Goal: Find specific page/section: Find specific page/section

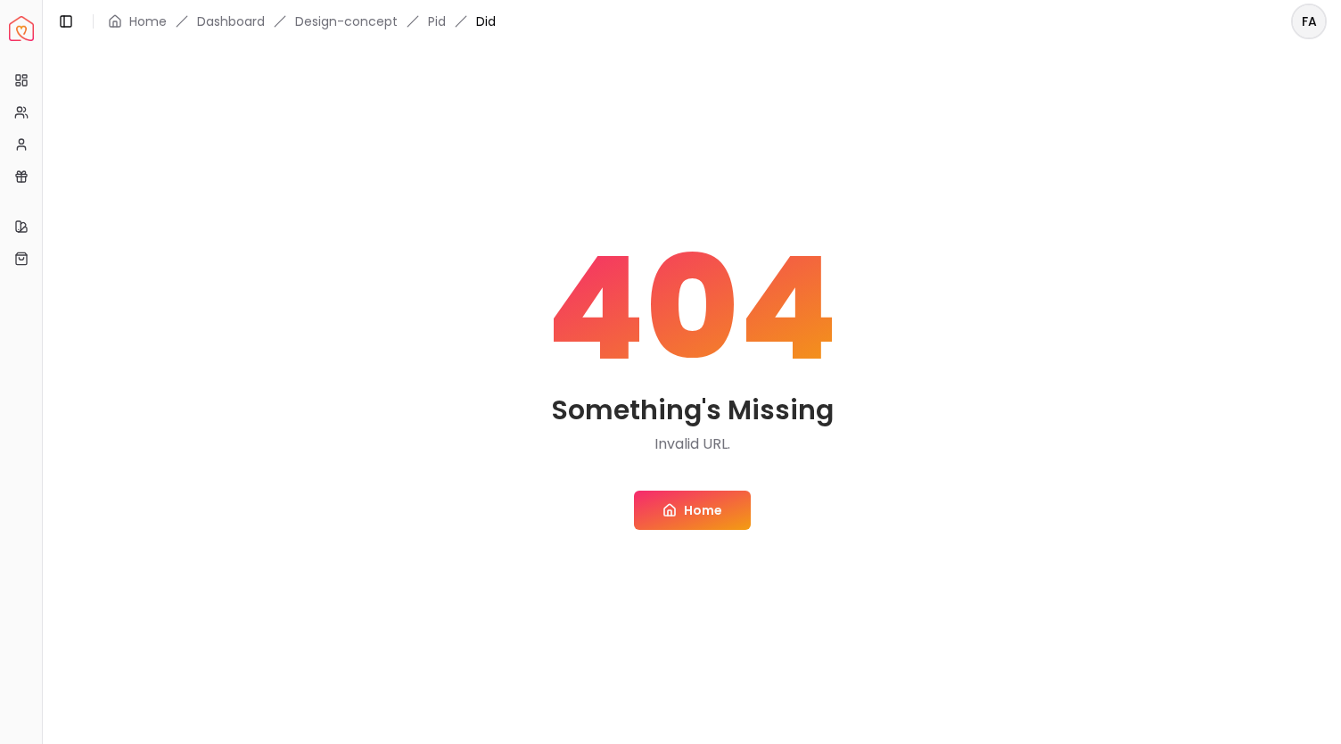
click at [692, 501] on link "Home" at bounding box center [692, 509] width 117 height 39
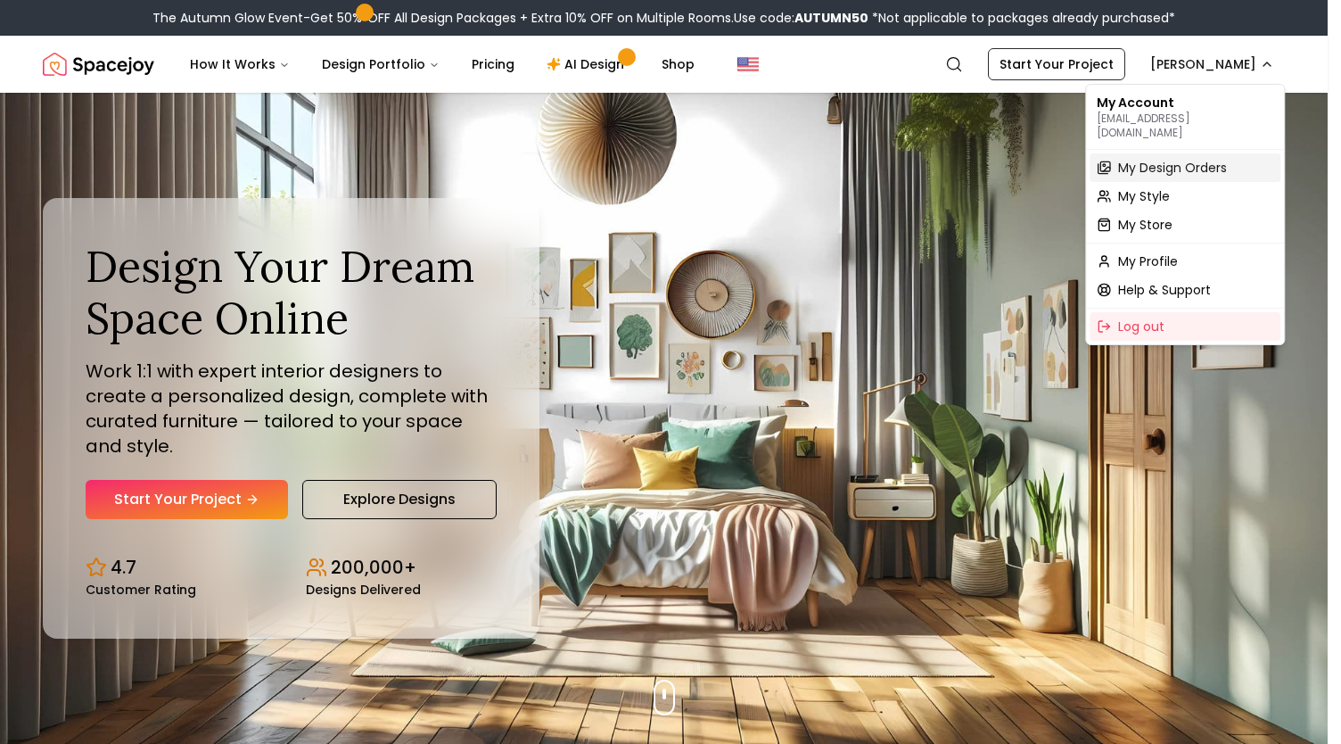
click at [1170, 159] on span "My Design Orders" at bounding box center [1172, 168] width 109 height 18
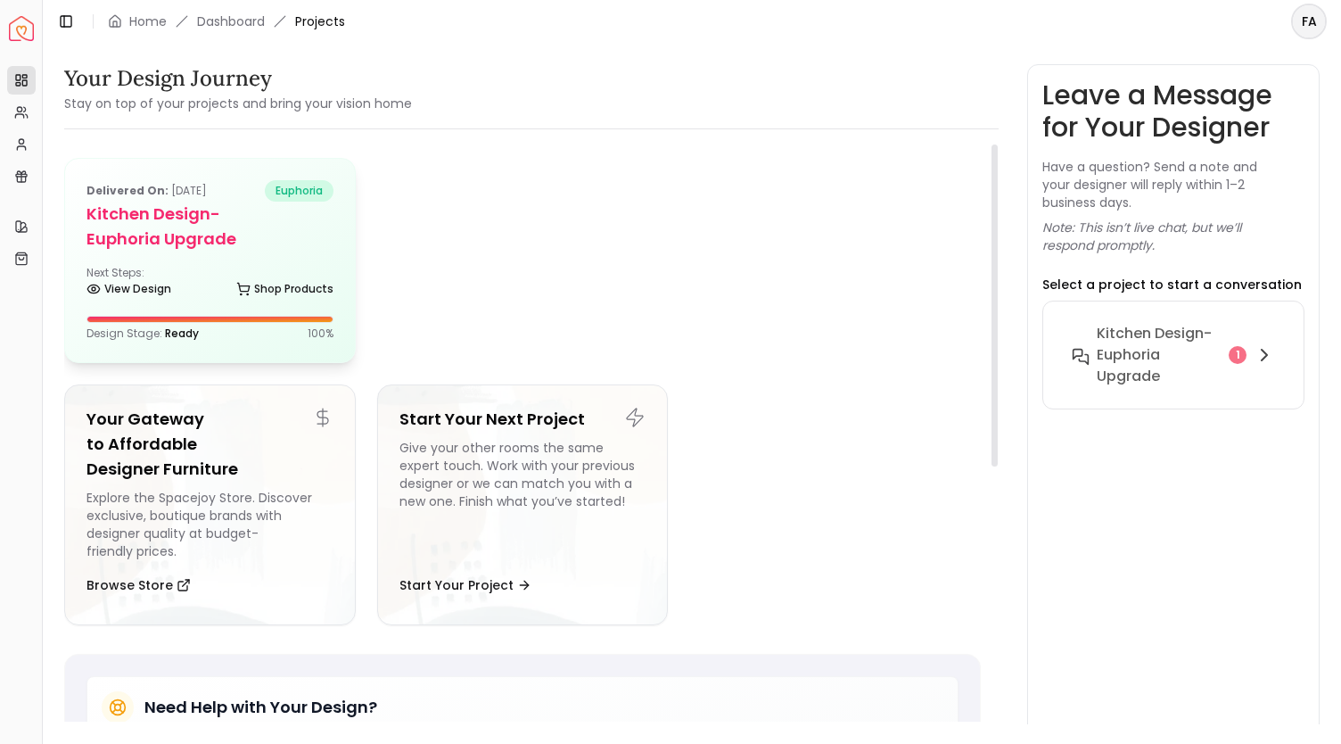
click at [185, 242] on h5 "Kitchen design- Euphoria Upgrade" at bounding box center [209, 227] width 247 height 50
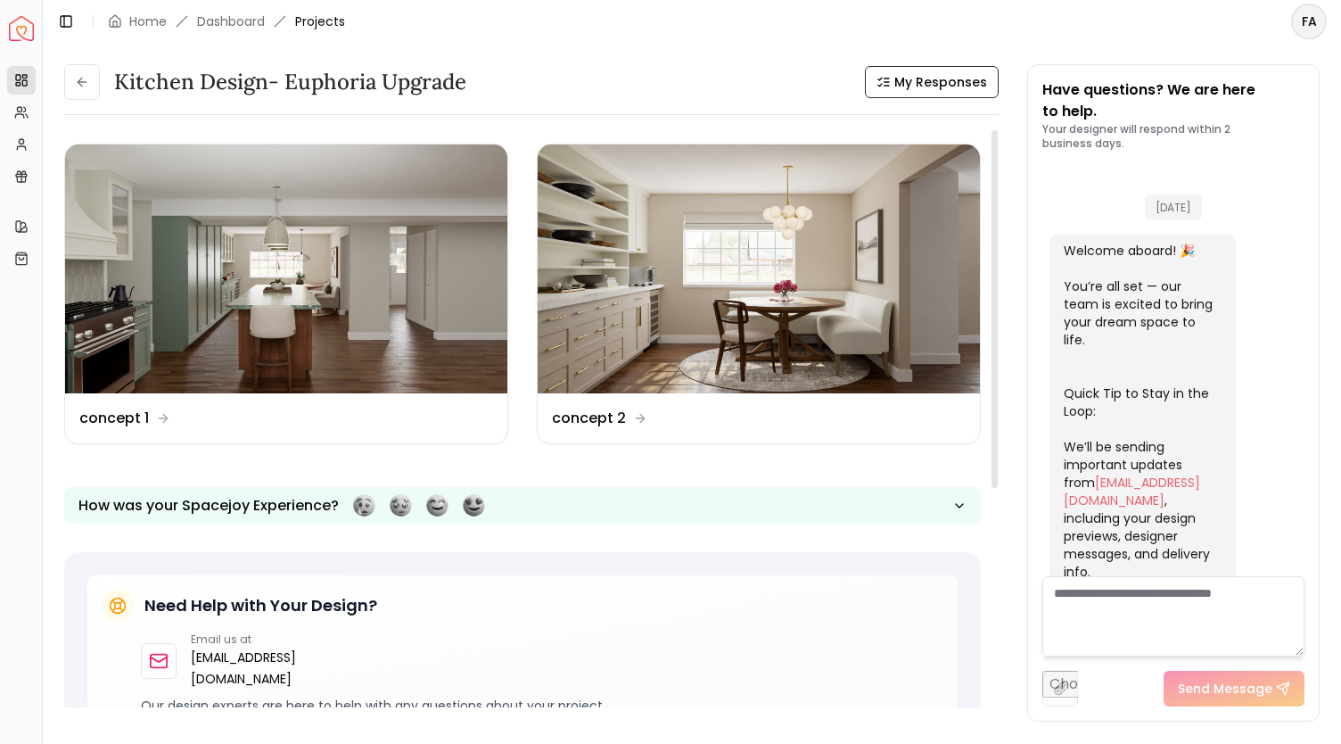
scroll to position [2589, 0]
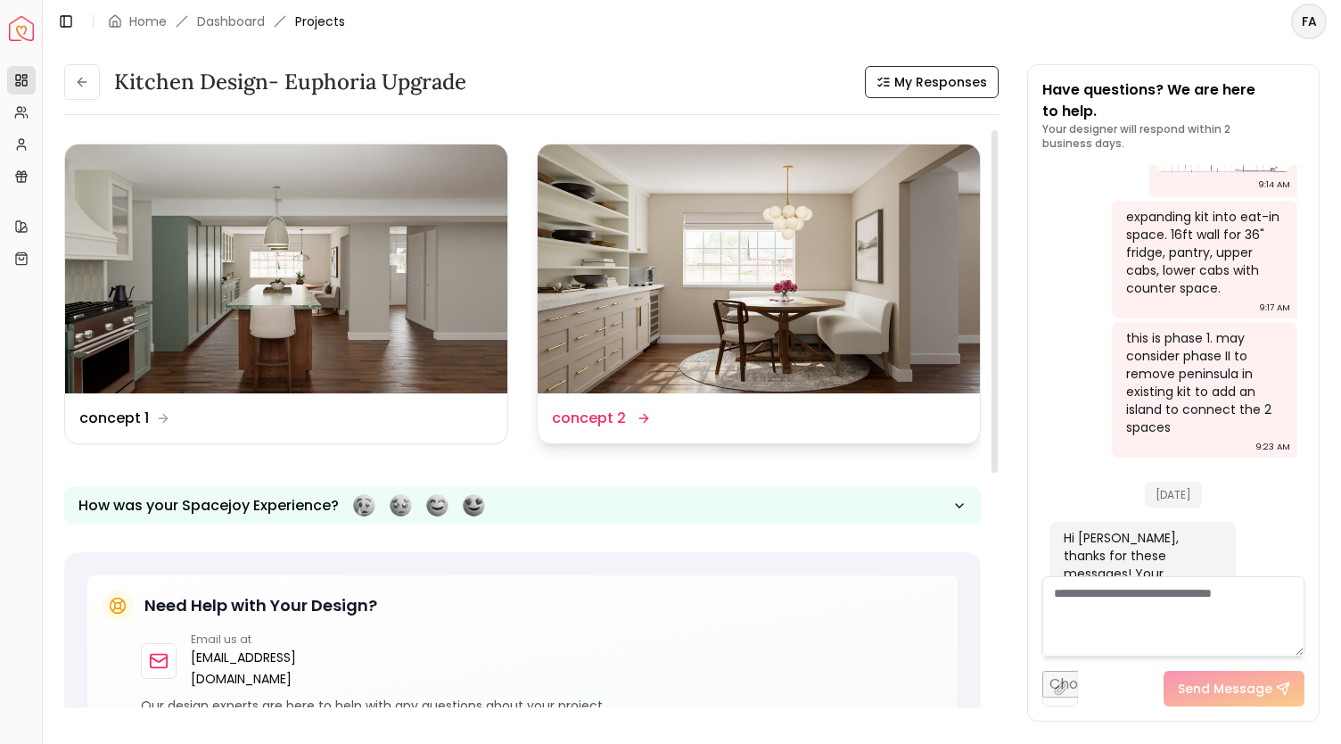
click at [664, 314] on img at bounding box center [759, 268] width 442 height 249
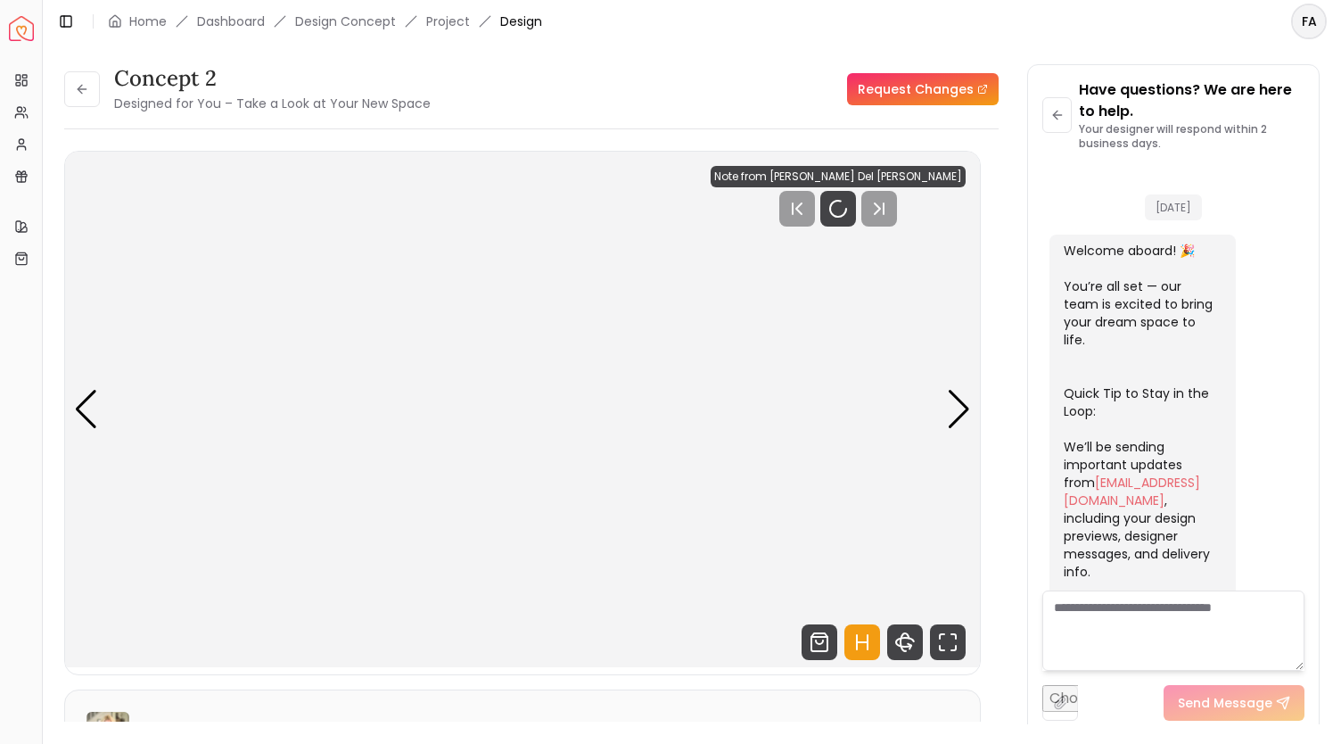
scroll to position [2575, 0]
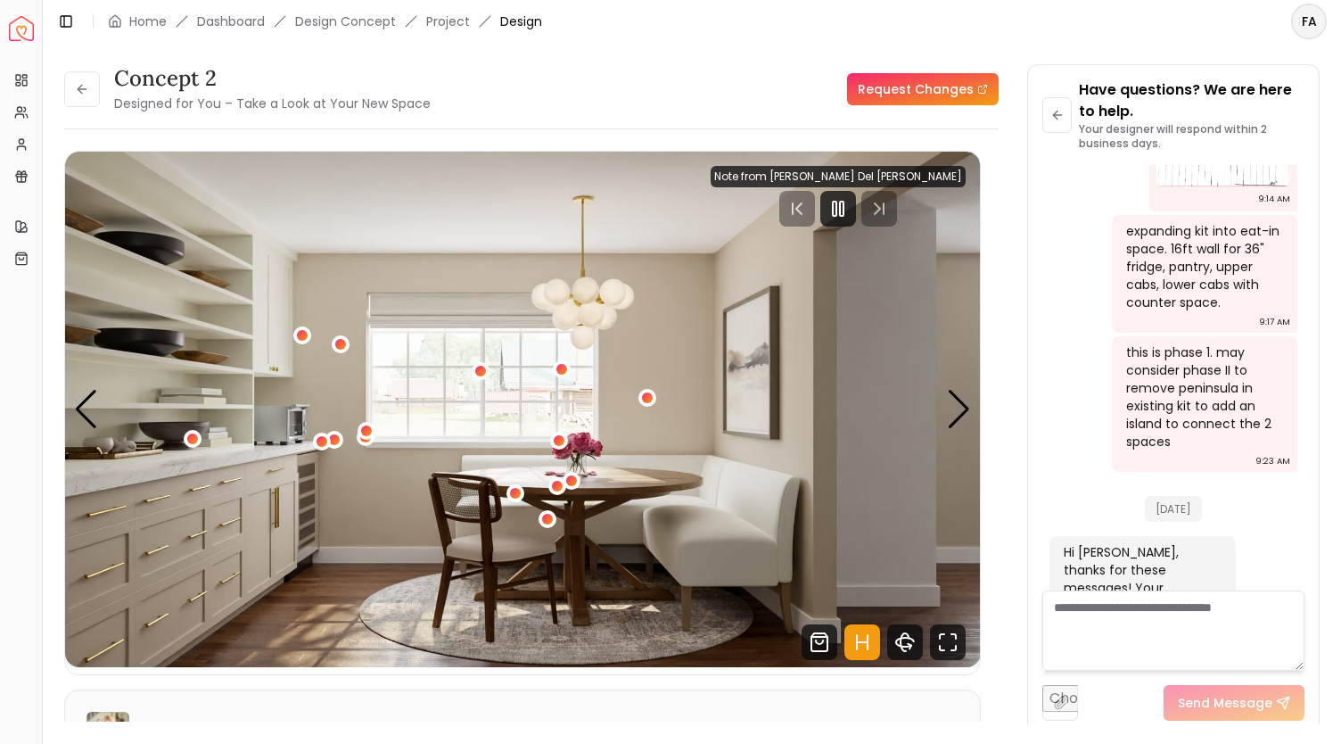
click at [729, 68] on div "concept 2 Designed for You – Take a Look at Your New Space Request Changes" at bounding box center [531, 89] width 934 height 50
click at [956, 399] on div "Next slide" at bounding box center [959, 409] width 24 height 39
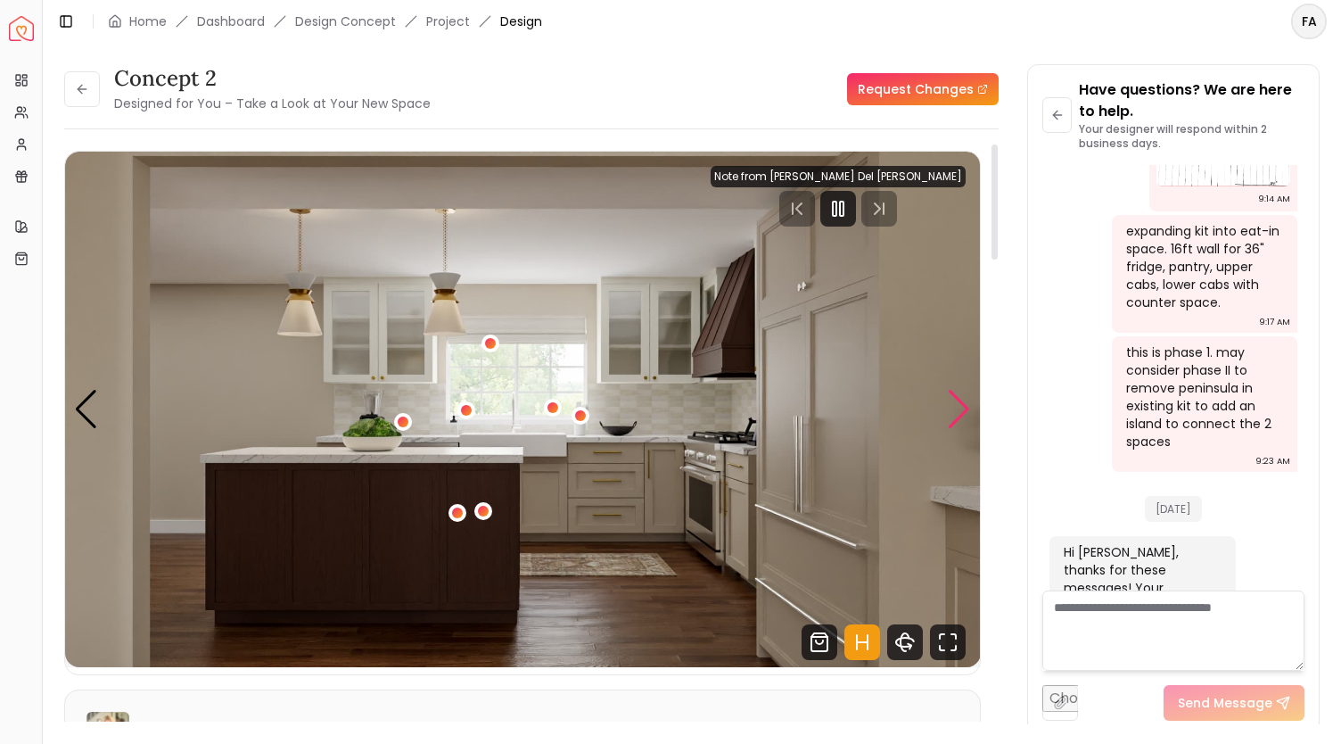
click at [956, 411] on div "Next slide" at bounding box center [959, 409] width 24 height 39
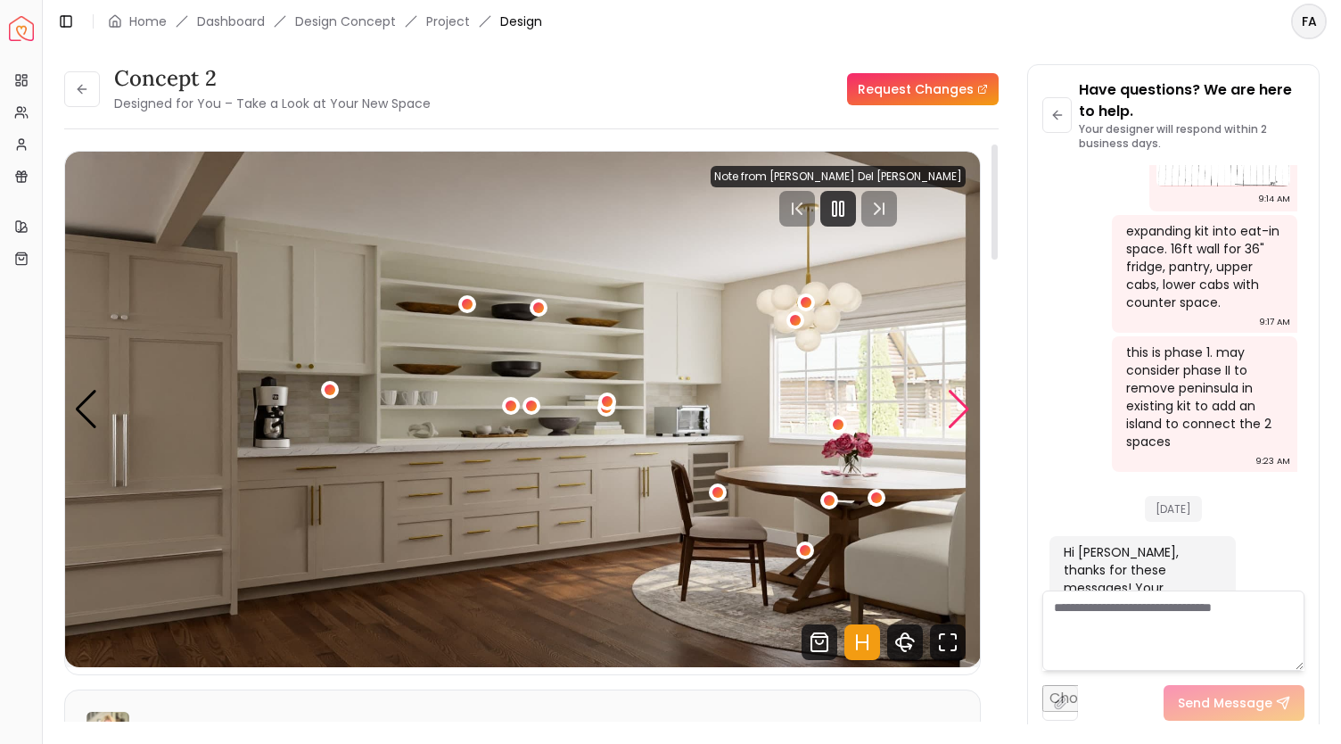
click at [962, 404] on div "Next slide" at bounding box center [959, 409] width 24 height 39
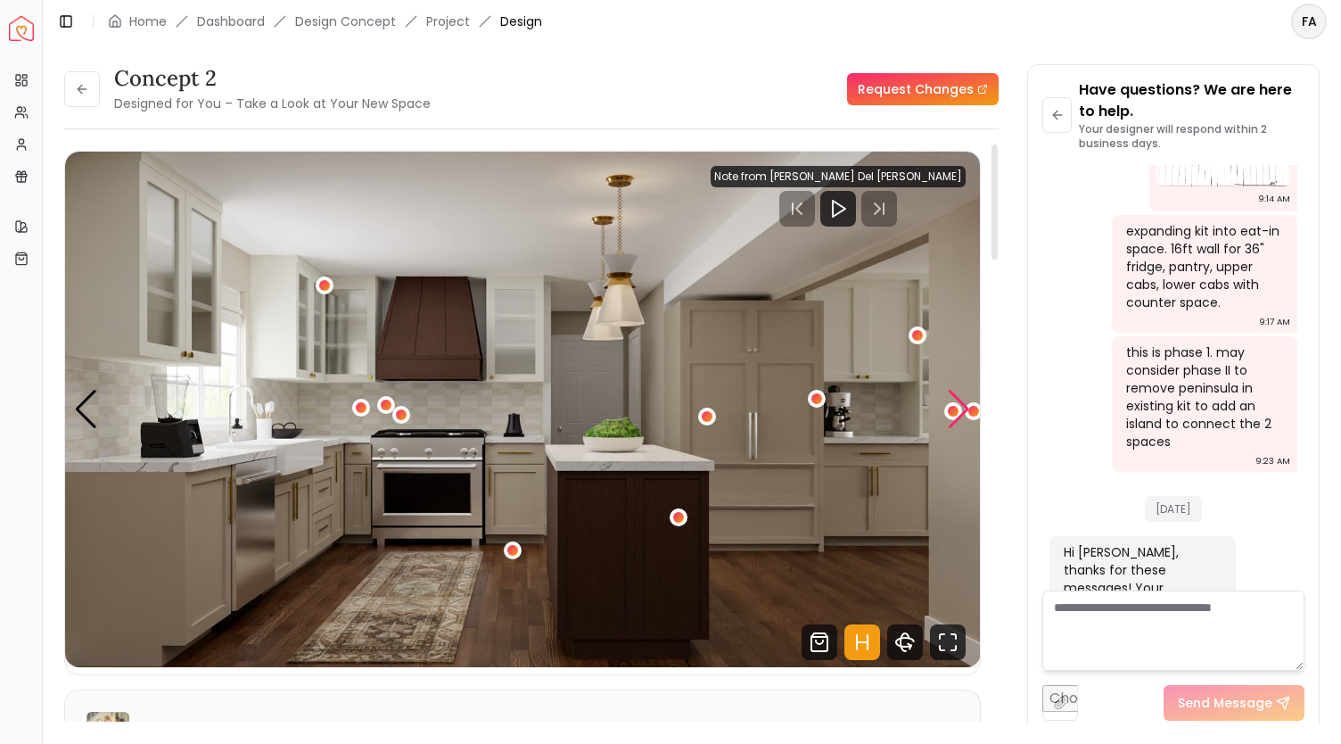
click at [958, 404] on div "Next slide" at bounding box center [959, 409] width 24 height 39
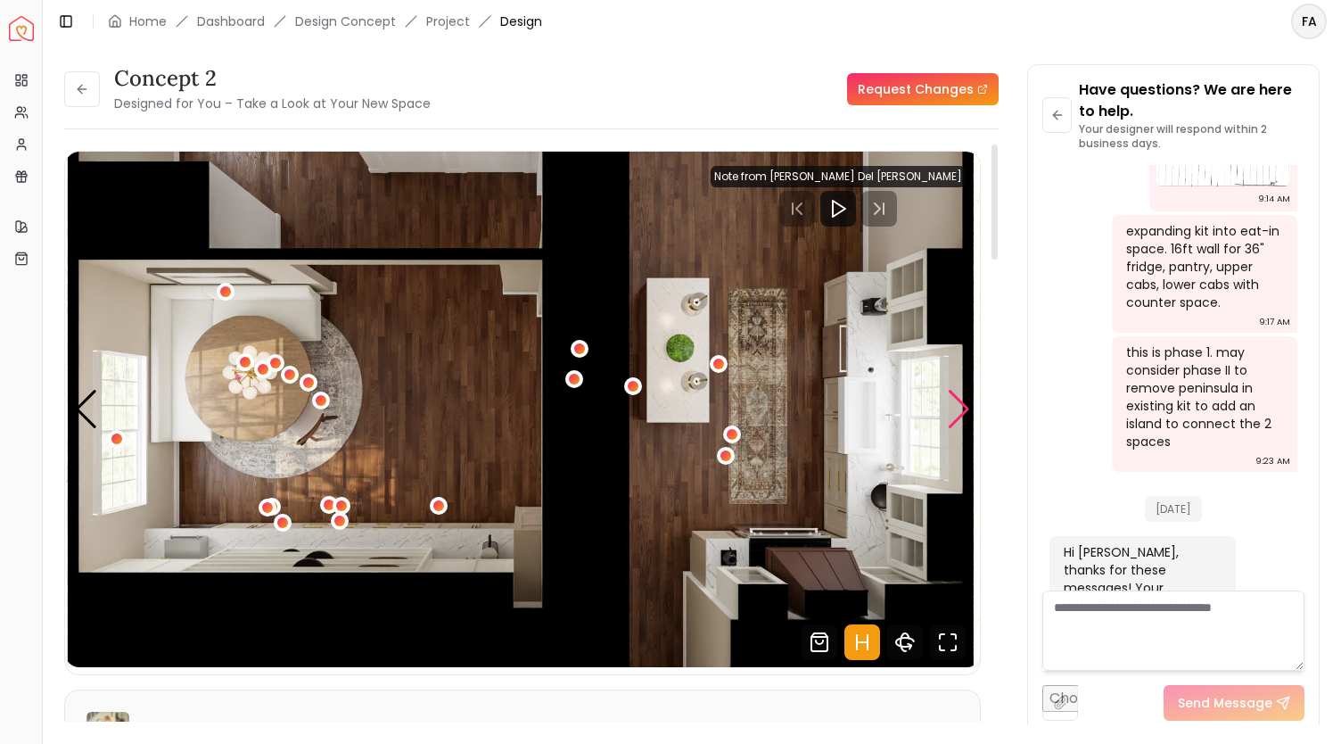
click at [958, 404] on div "Next slide" at bounding box center [959, 409] width 24 height 39
click at [569, 615] on img "5 / 5" at bounding box center [523, 409] width 916 height 515
click at [88, 90] on icon at bounding box center [82, 89] width 14 height 14
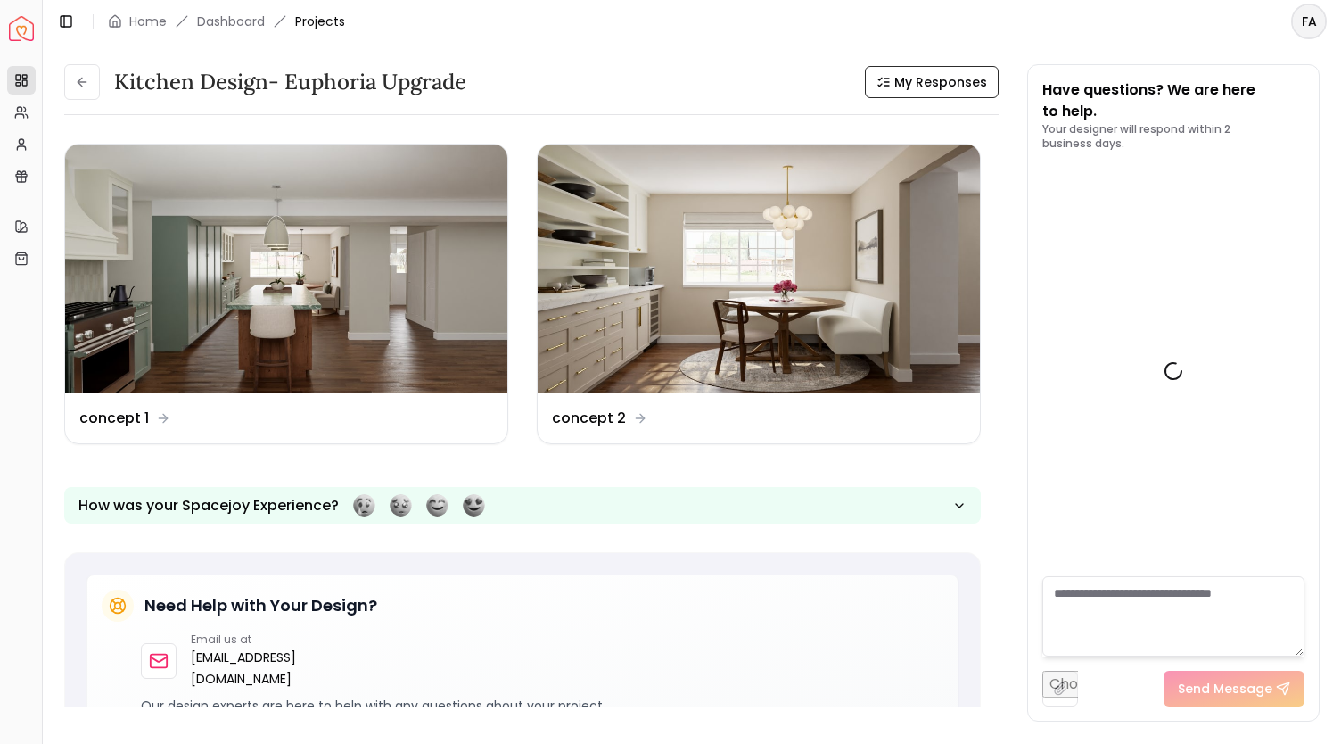
scroll to position [2589, 0]
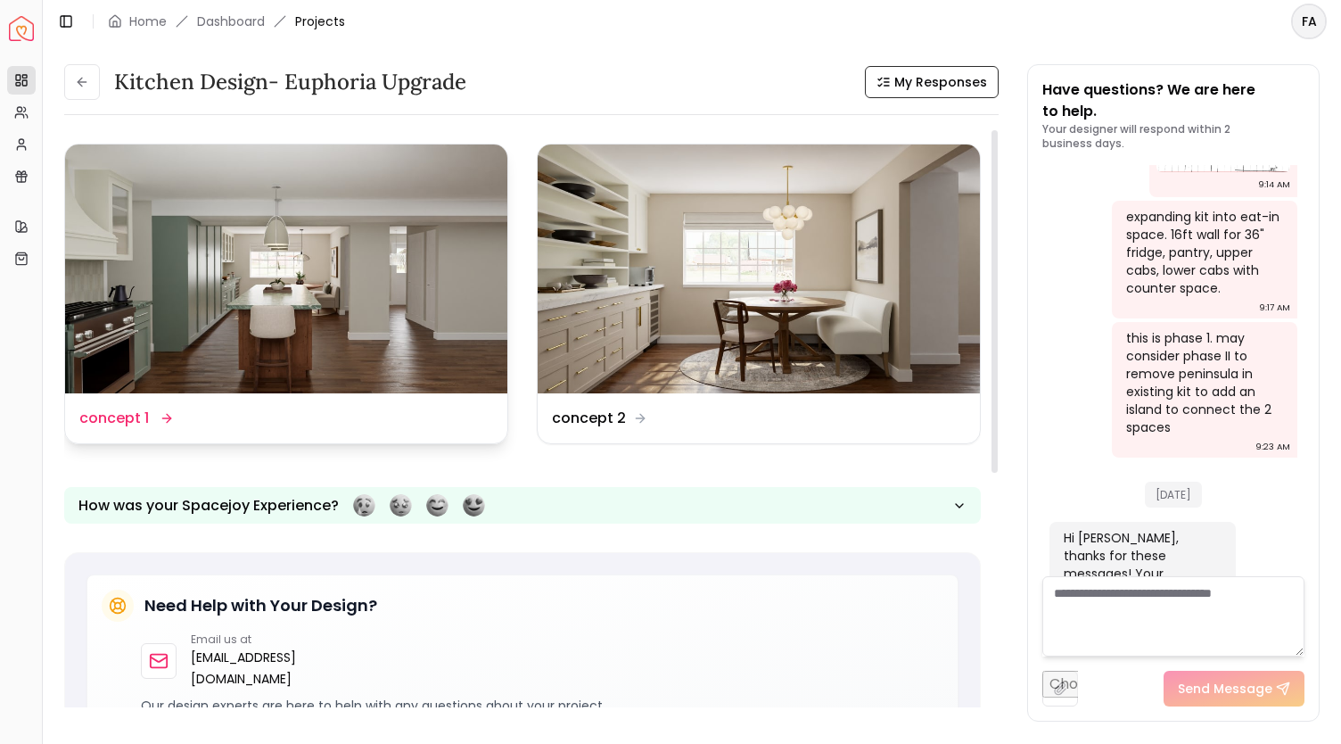
click at [367, 295] on img at bounding box center [286, 268] width 442 height 249
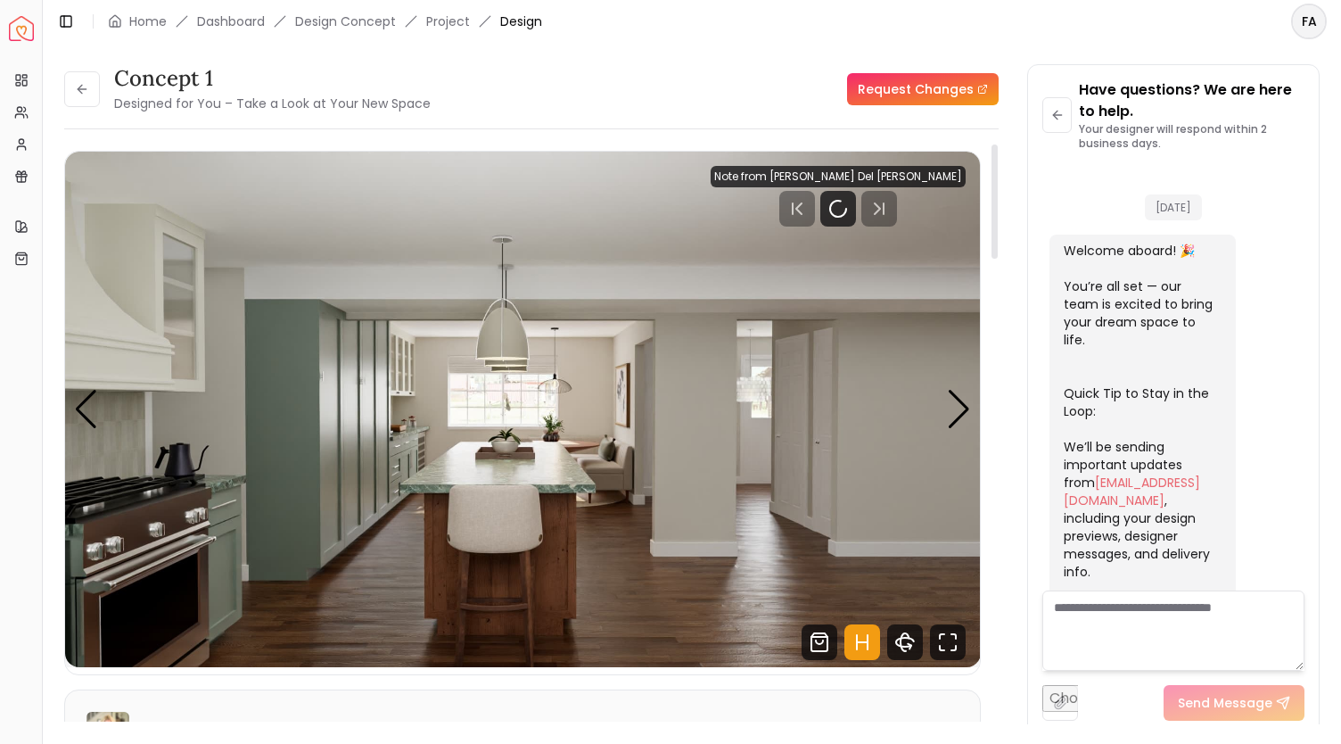
scroll to position [2575, 0]
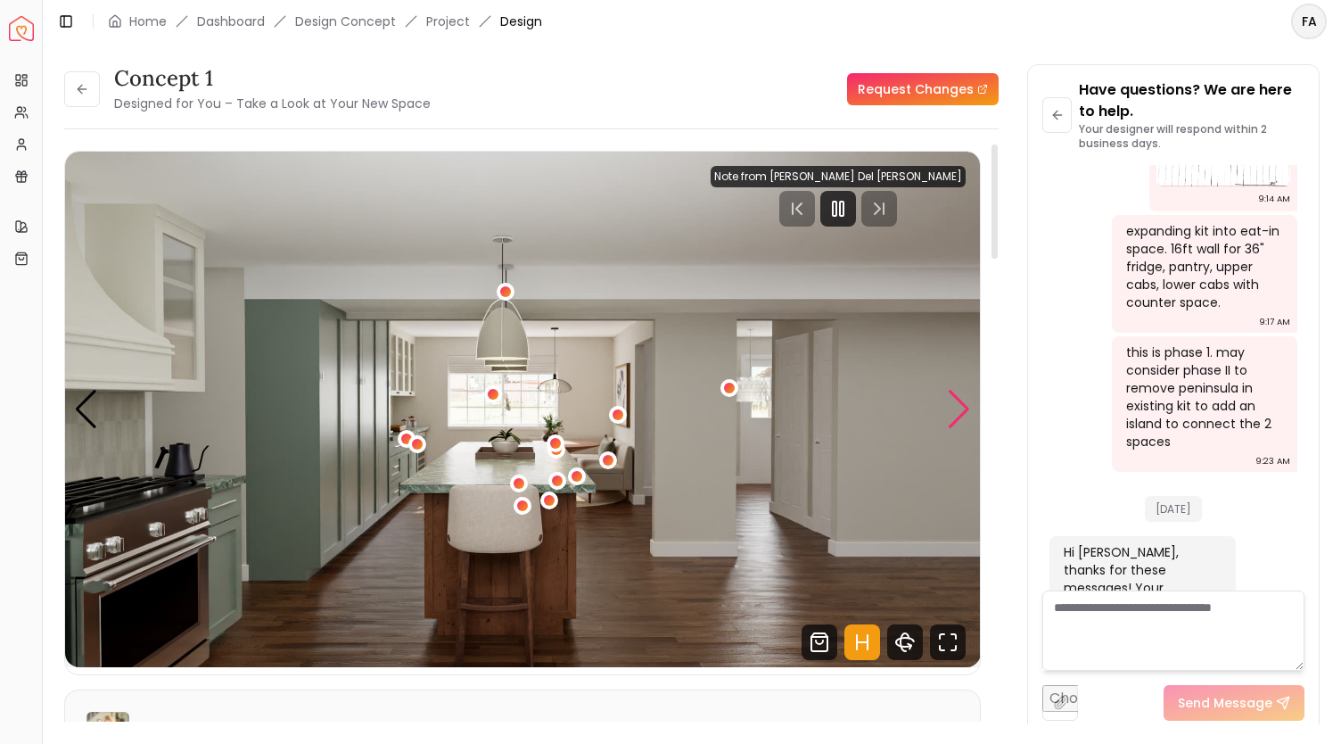
click at [958, 415] on div "Next slide" at bounding box center [959, 409] width 24 height 39
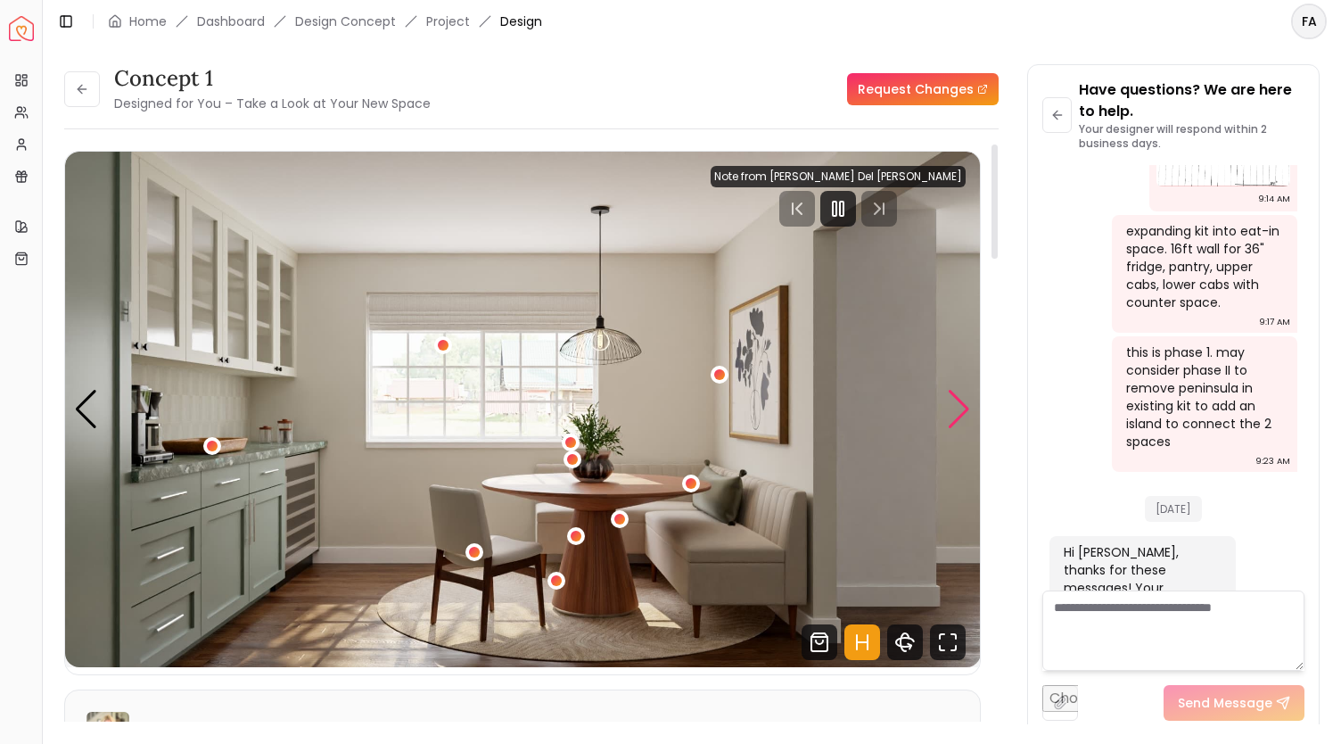
click at [959, 411] on div "Next slide" at bounding box center [959, 409] width 24 height 39
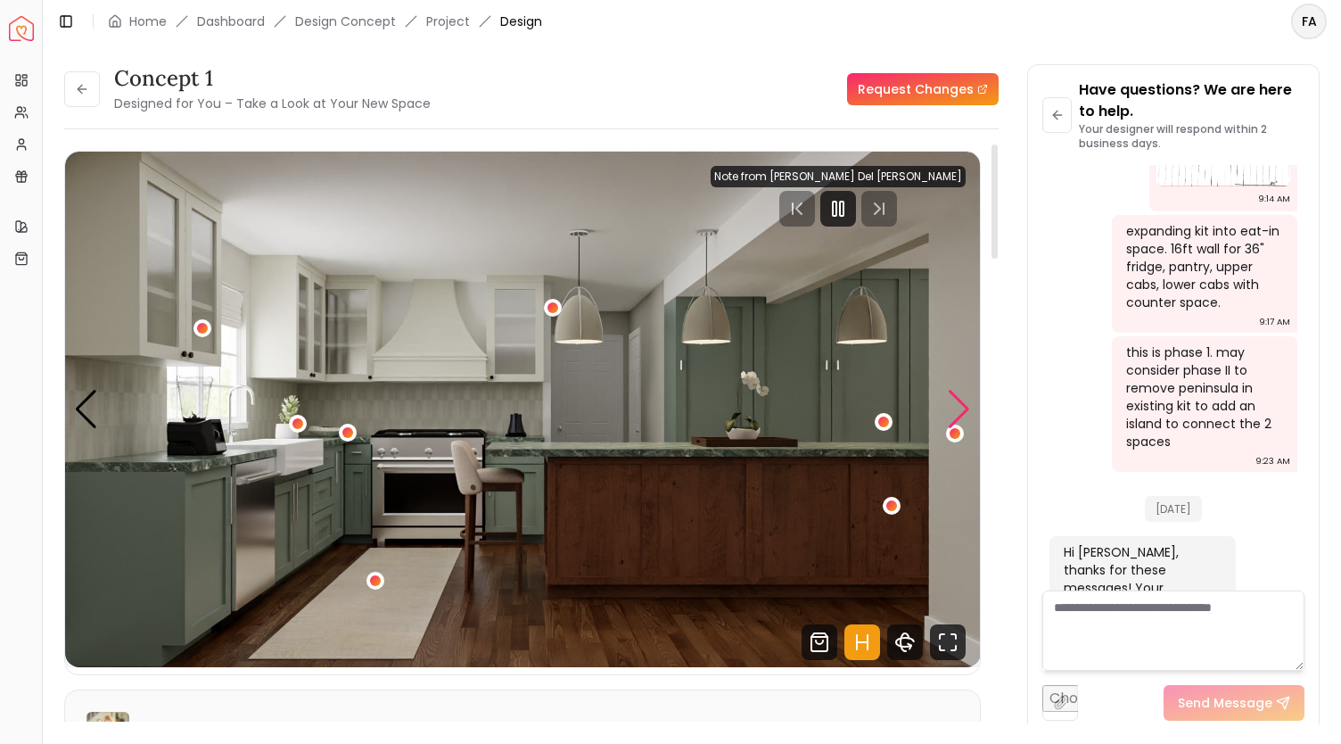
click at [963, 415] on div "Next slide" at bounding box center [959, 409] width 24 height 39
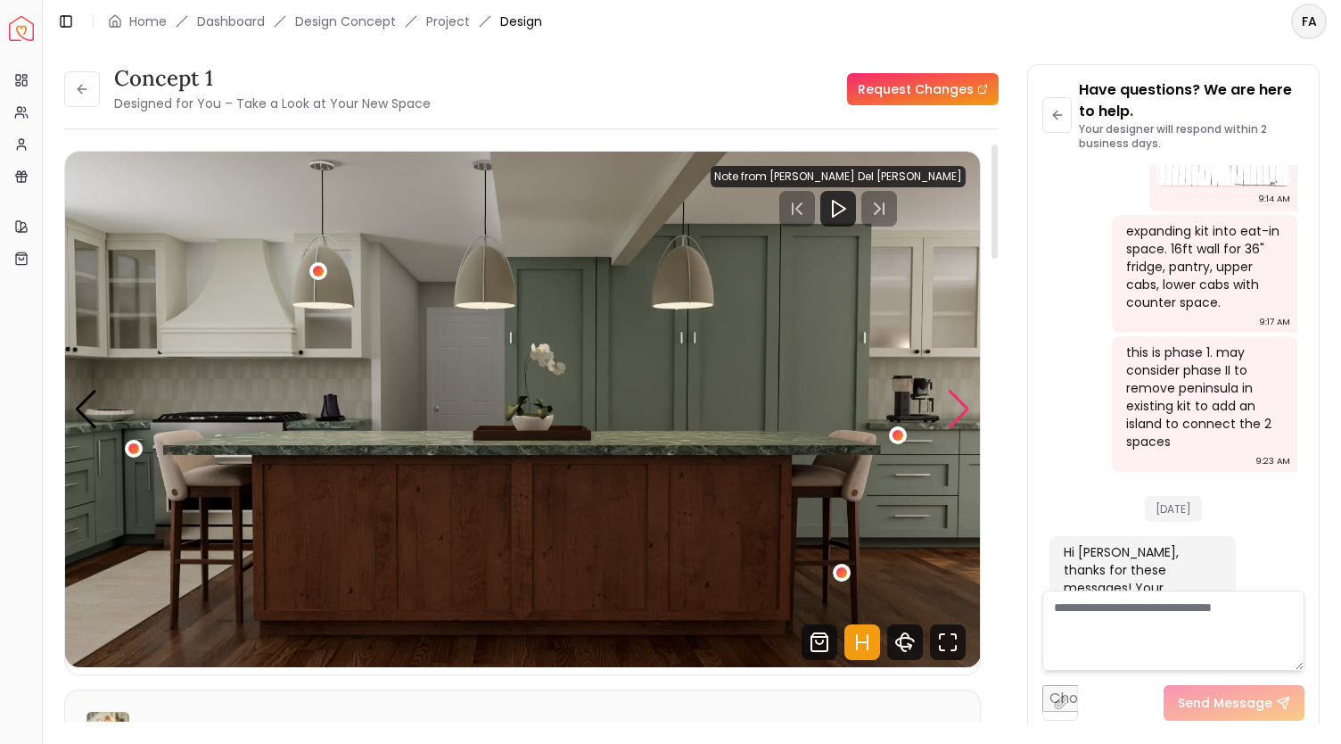
click at [964, 413] on div "Next slide" at bounding box center [959, 409] width 24 height 39
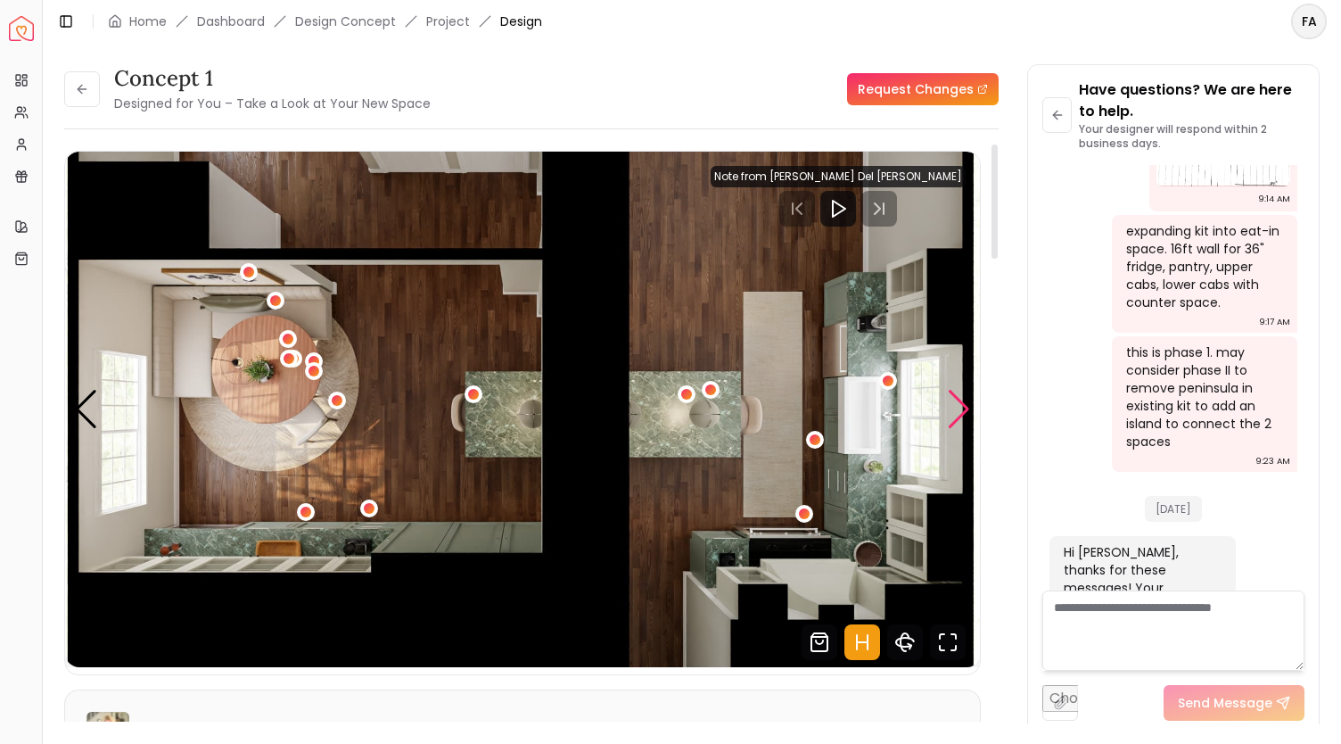
click at [950, 420] on div "Next slide" at bounding box center [959, 409] width 24 height 39
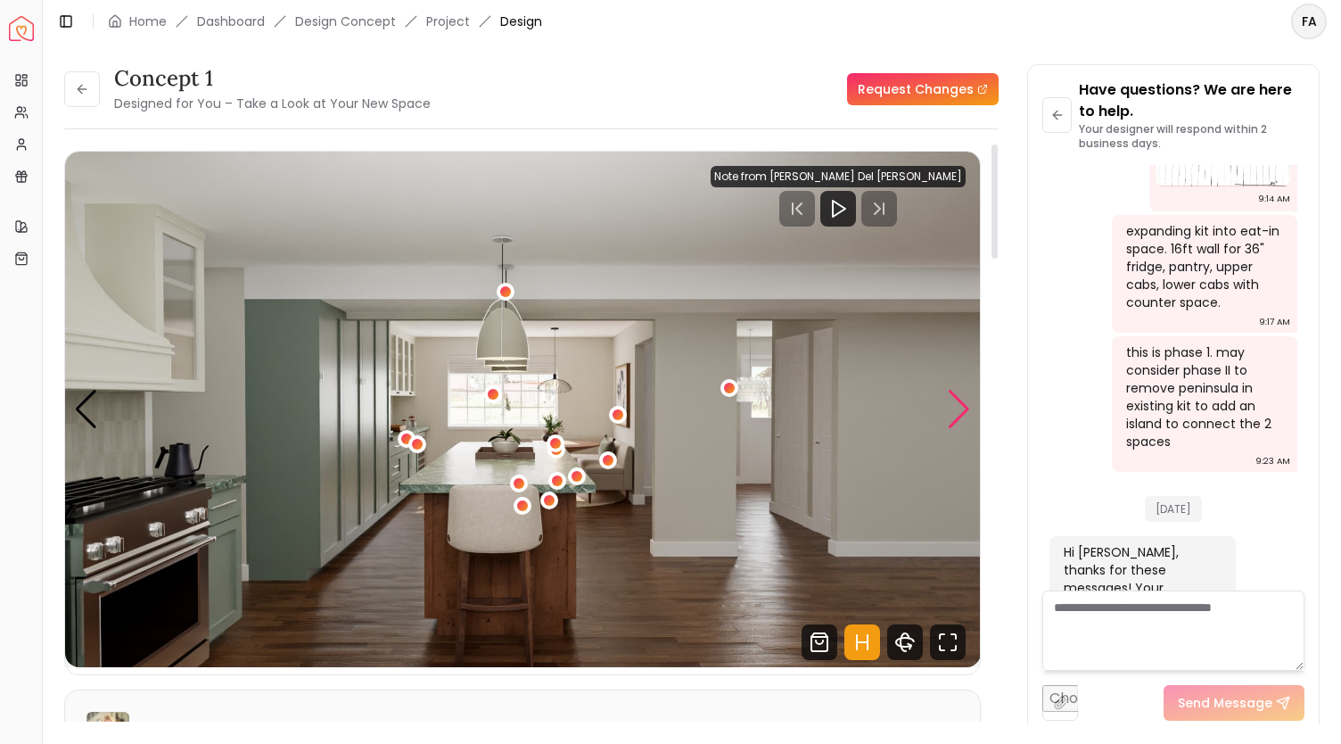
click at [952, 415] on div "Next slide" at bounding box center [959, 409] width 24 height 39
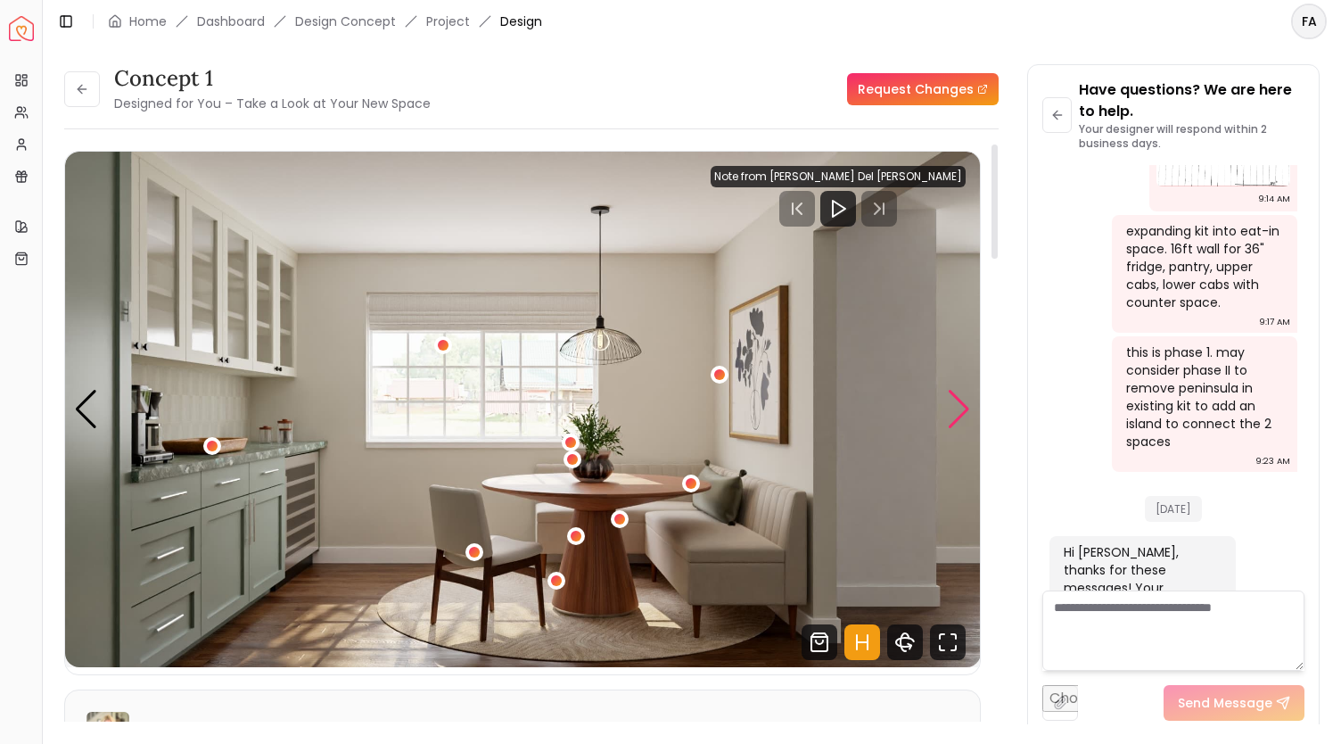
click at [954, 408] on div "Next slide" at bounding box center [959, 409] width 24 height 39
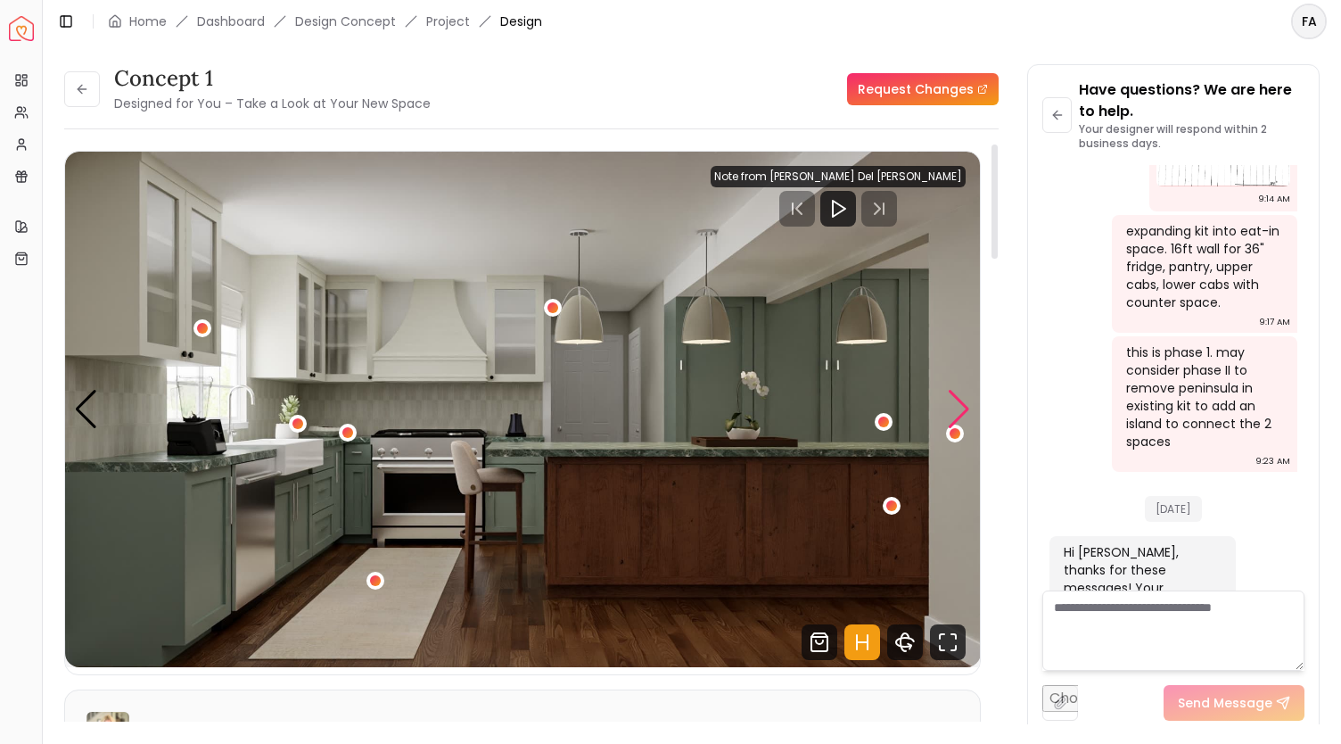
click at [954, 408] on div "Next slide" at bounding box center [959, 409] width 24 height 39
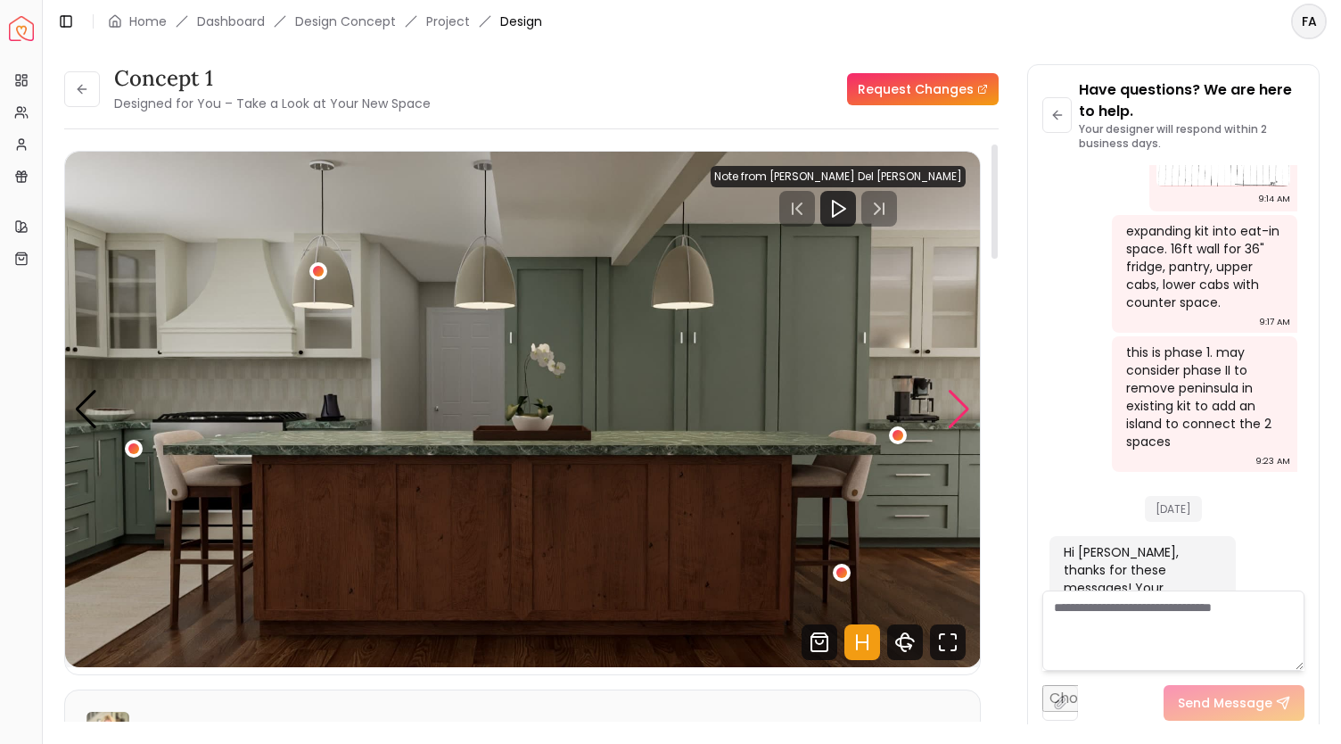
click at [954, 408] on div "Next slide" at bounding box center [959, 409] width 24 height 39
